Goal: Information Seeking & Learning: Understand process/instructions

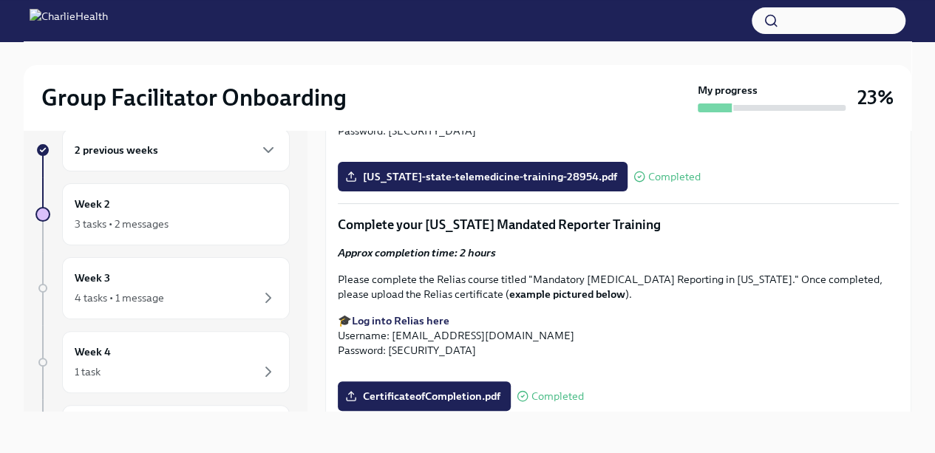
scroll to position [2299, 0]
click at [205, 212] on div "Week 2 3 tasks • 2 messages" at bounding box center [176, 214] width 202 height 37
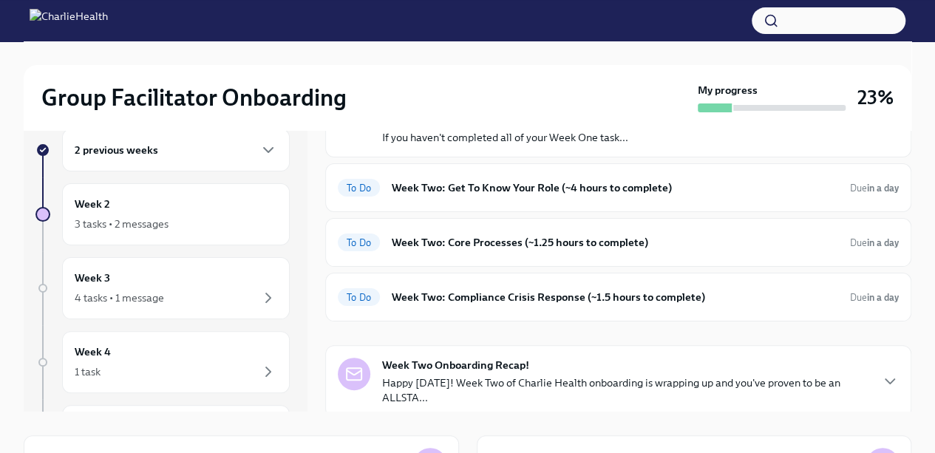
scroll to position [100, 0]
click at [558, 241] on h6 "Week Two: Core Processes (~1.25 hours to complete)" at bounding box center [615, 241] width 446 height 16
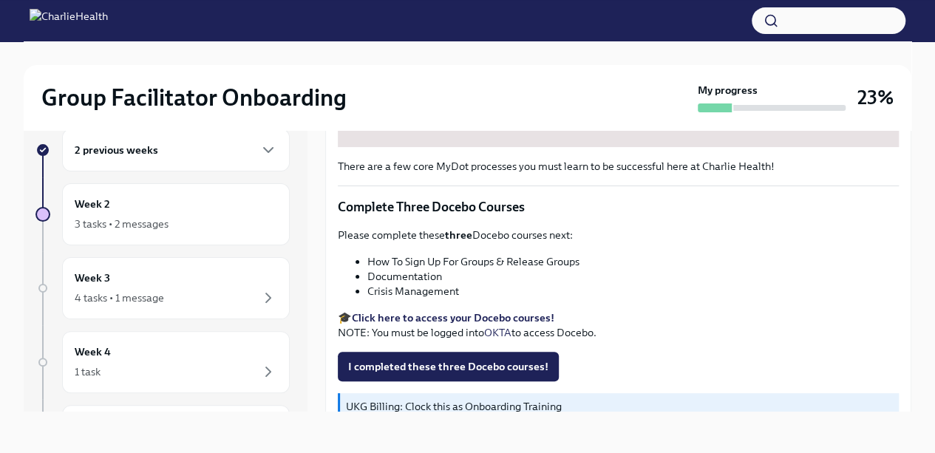
scroll to position [598, 0]
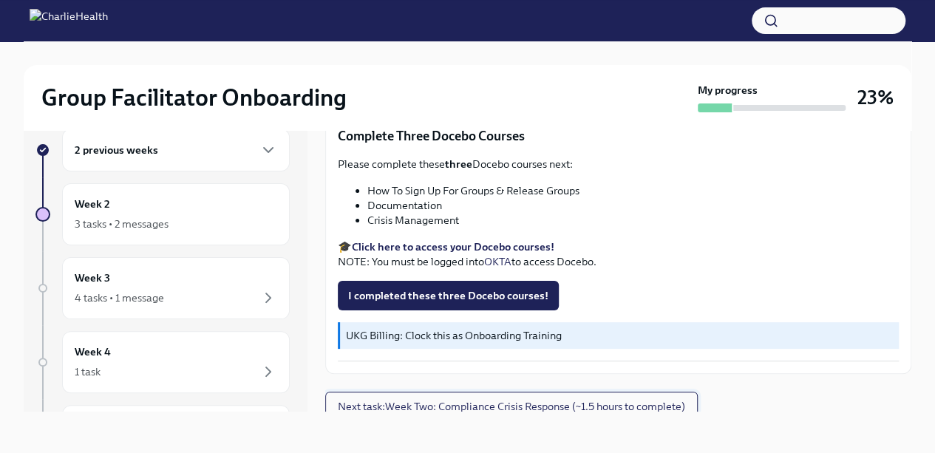
click at [566, 399] on span "Next task : Week Two: Compliance Crisis Response (~1.5 hours to complete)" at bounding box center [511, 406] width 347 height 15
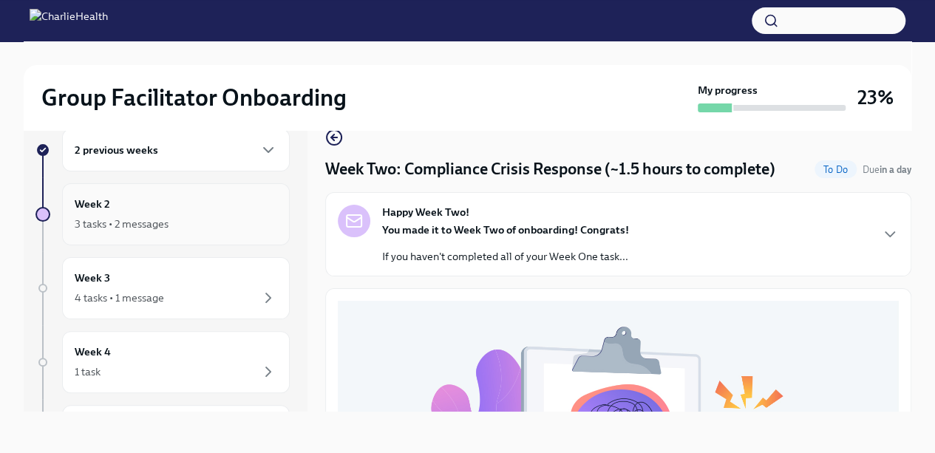
click at [219, 222] on div "3 tasks • 2 messages" at bounding box center [176, 224] width 202 height 18
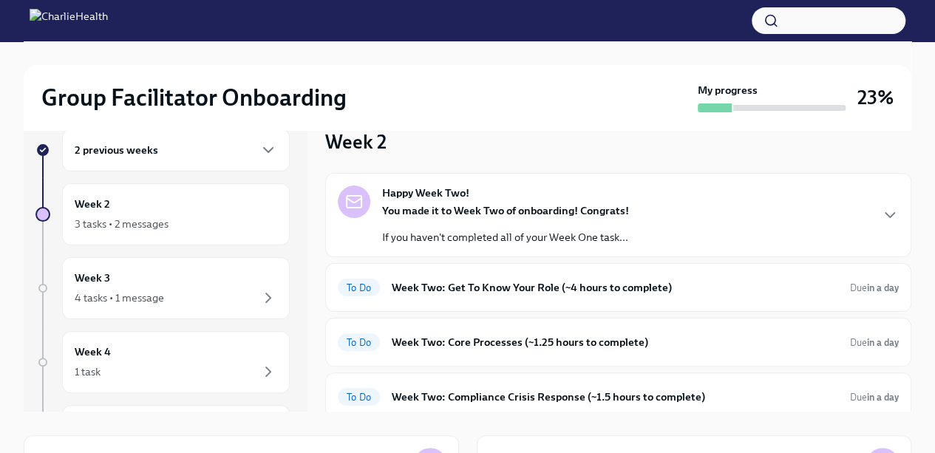
click at [604, 279] on h6 "Week Two: Get To Know Your Role (~4 hours to complete)" at bounding box center [615, 287] width 446 height 16
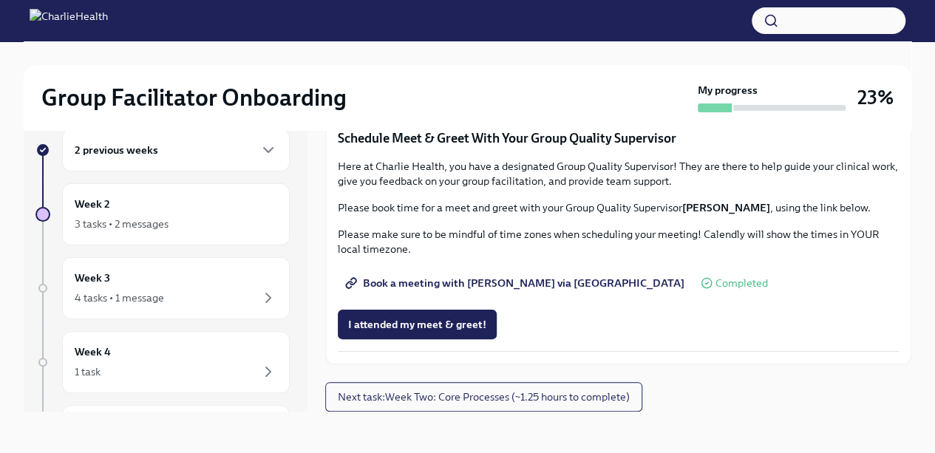
scroll to position [1430, 0]
click at [505, 382] on button "Next task : Week Two: Core Processes (~1.25 hours to complete)" at bounding box center [483, 397] width 317 height 30
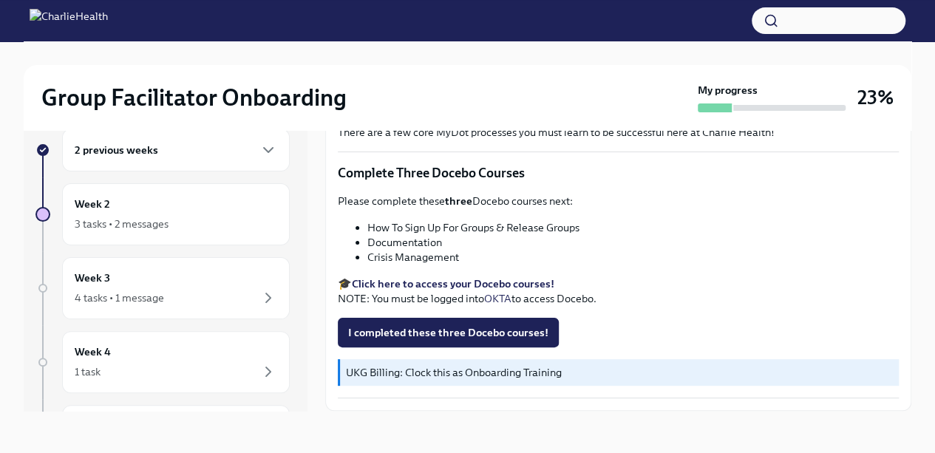
scroll to position [598, 0]
